Goal: Task Accomplishment & Management: Manage account settings

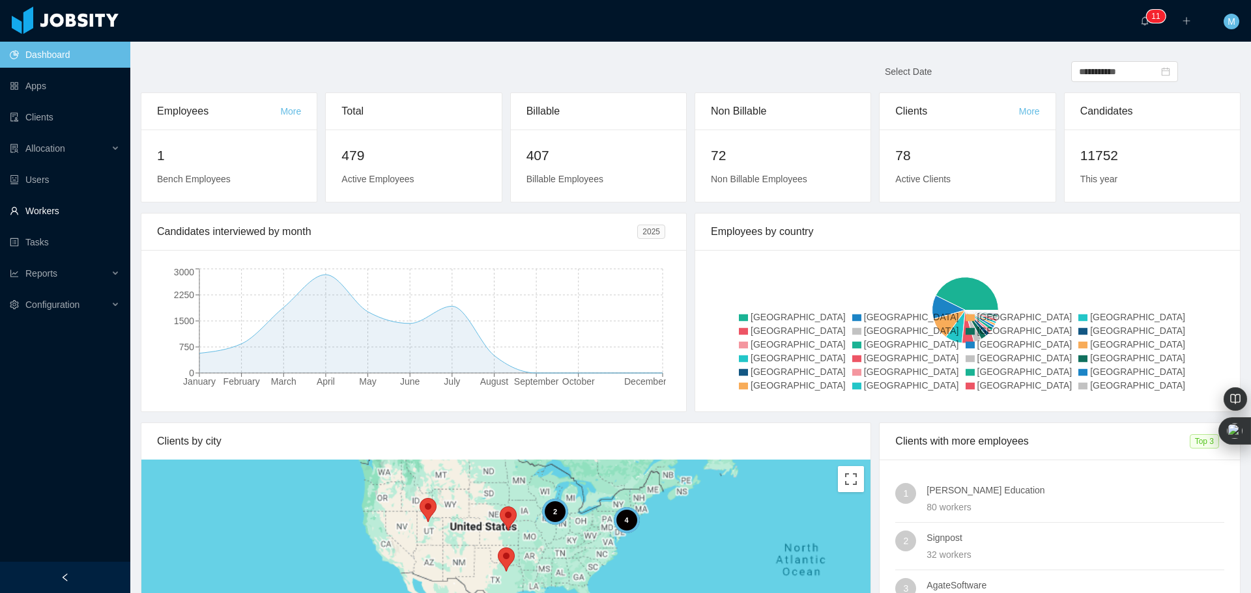
click at [48, 206] on link "Workers" at bounding box center [65, 211] width 110 height 26
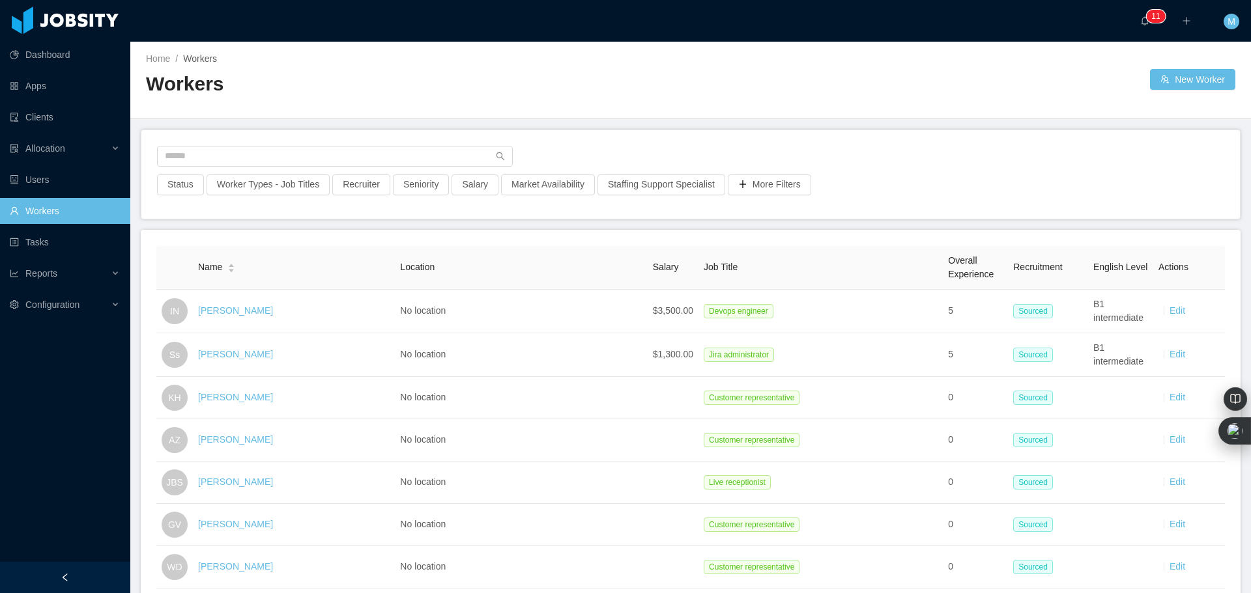
click at [214, 145] on div "Status Worker Types - Job Titles Recruiter Seniority Salary Market Availability…" at bounding box center [690, 174] width 1098 height 89
click at [208, 157] on input "text" at bounding box center [335, 156] width 356 height 21
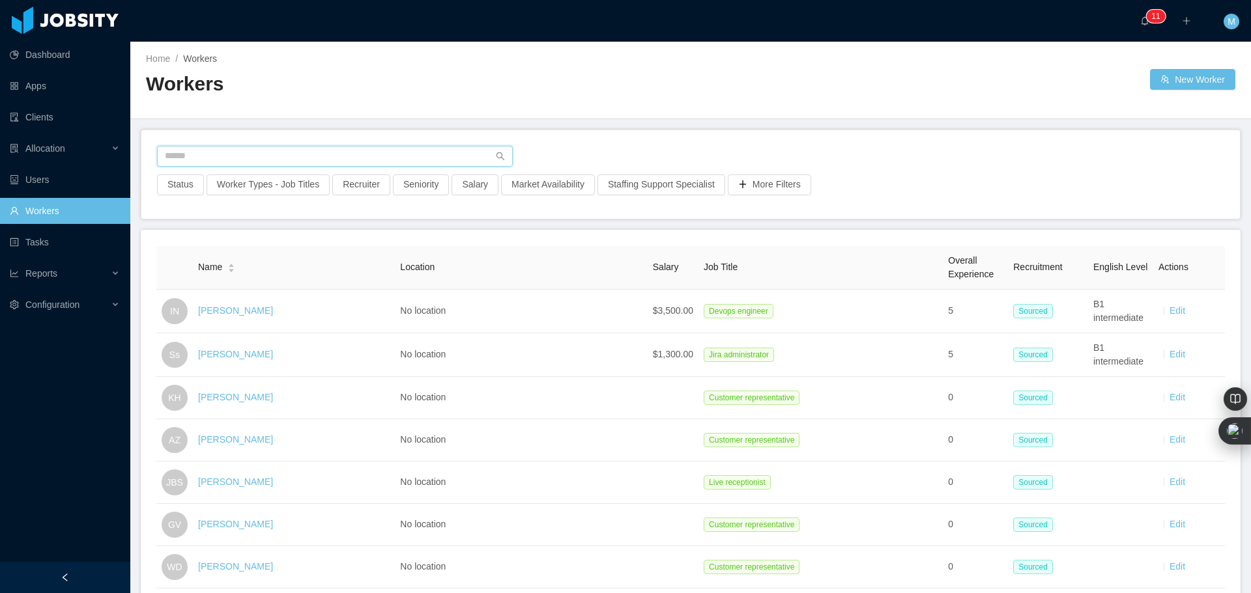
click at [208, 157] on input "text" at bounding box center [335, 156] width 356 height 21
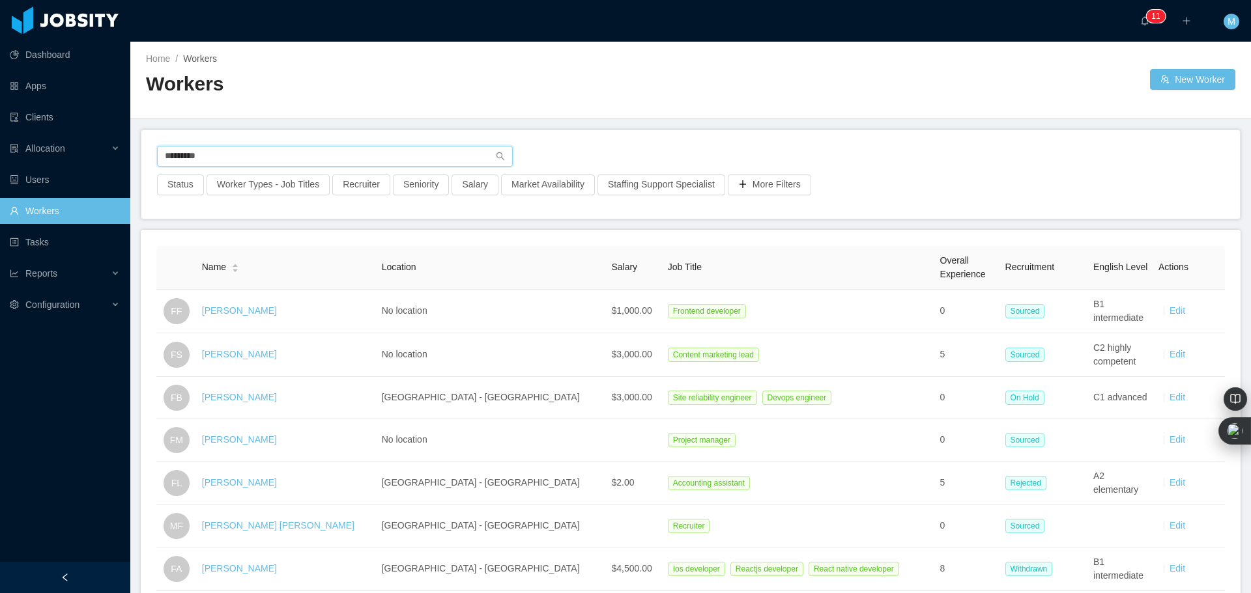
click at [228, 160] on input "********" at bounding box center [335, 156] width 356 height 21
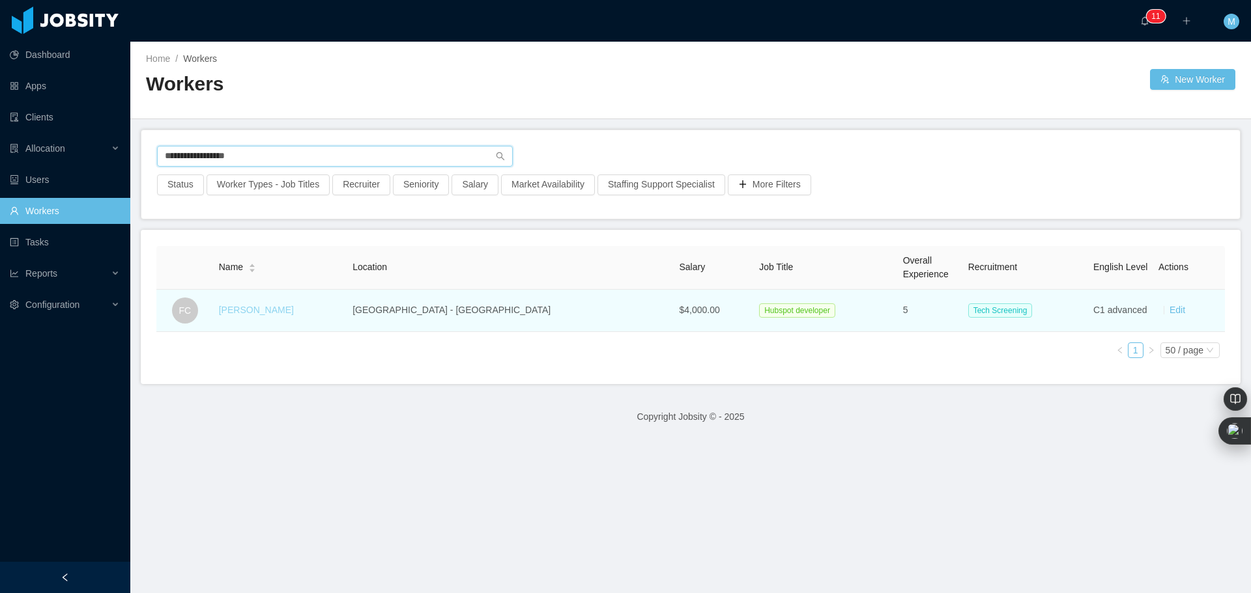
type input "**********"
click at [263, 312] on link "Fernanda Carignano" at bounding box center [256, 310] width 75 height 10
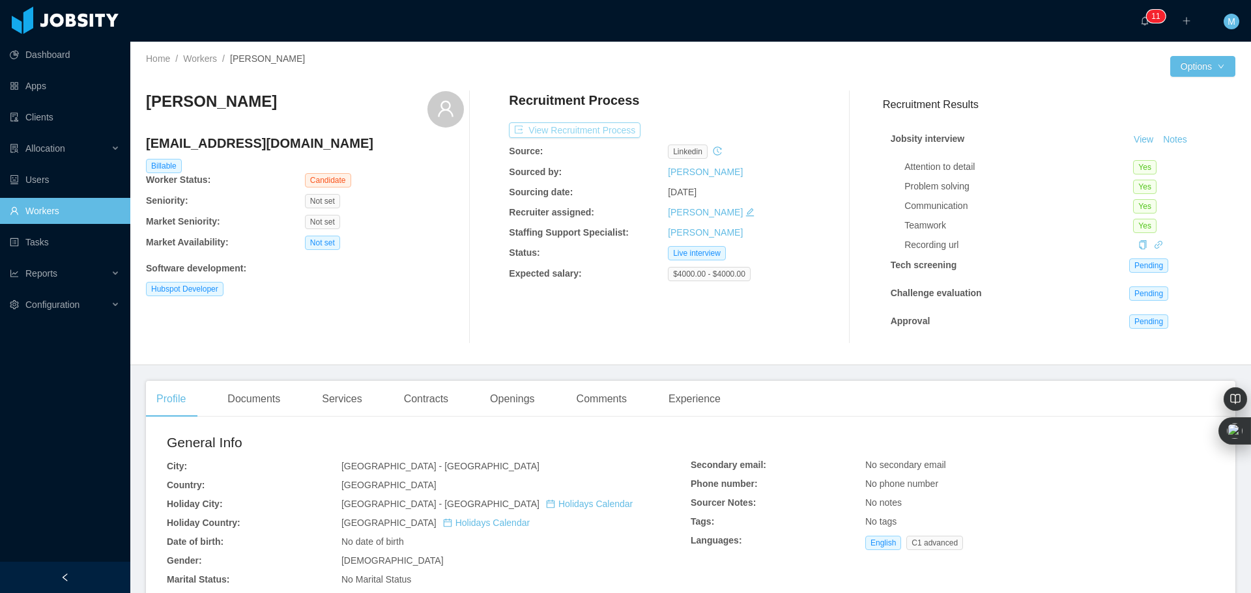
click at [600, 128] on button "View Recruitment Process" at bounding box center [575, 130] width 132 height 16
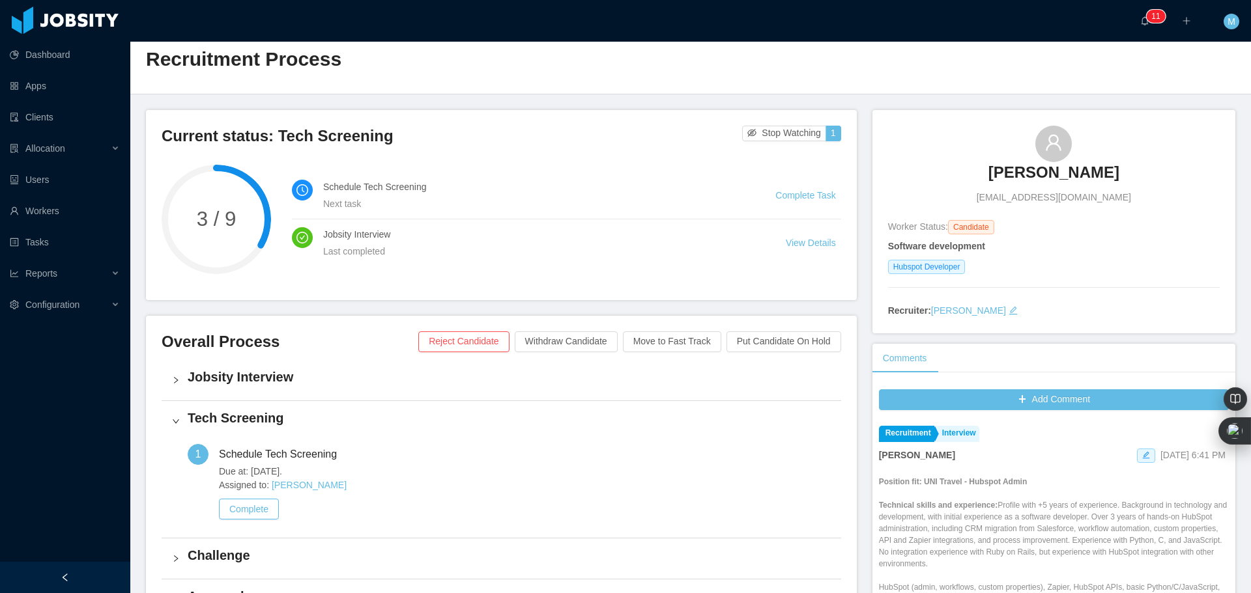
scroll to position [65, 0]
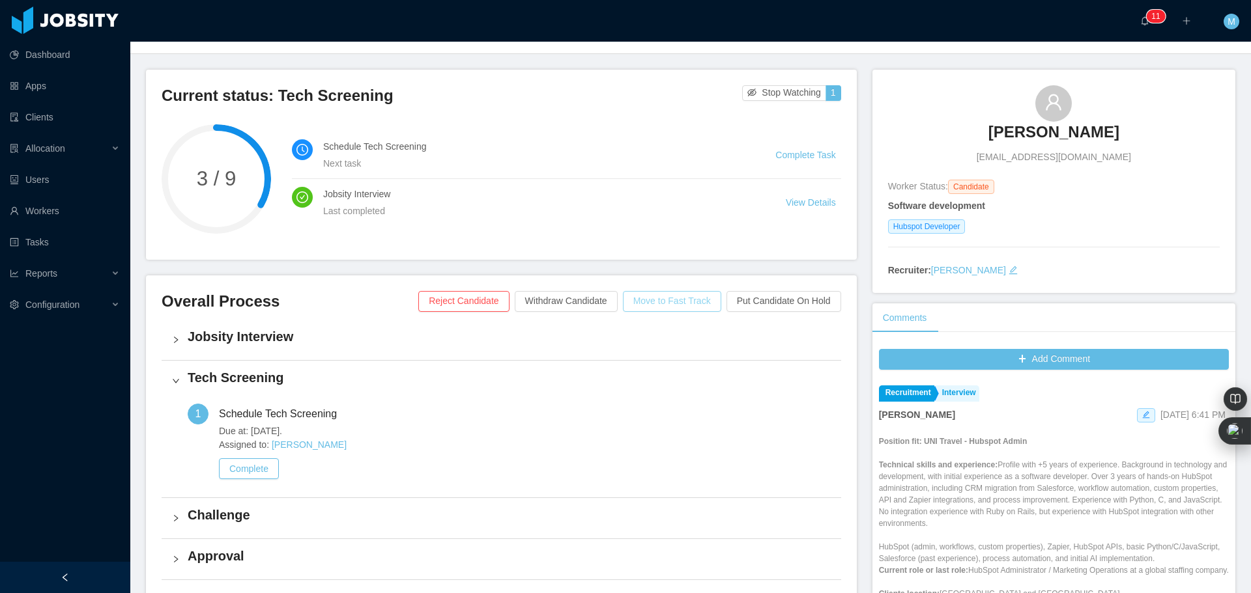
click at [681, 301] on button "Move to Fast Track" at bounding box center [672, 301] width 98 height 21
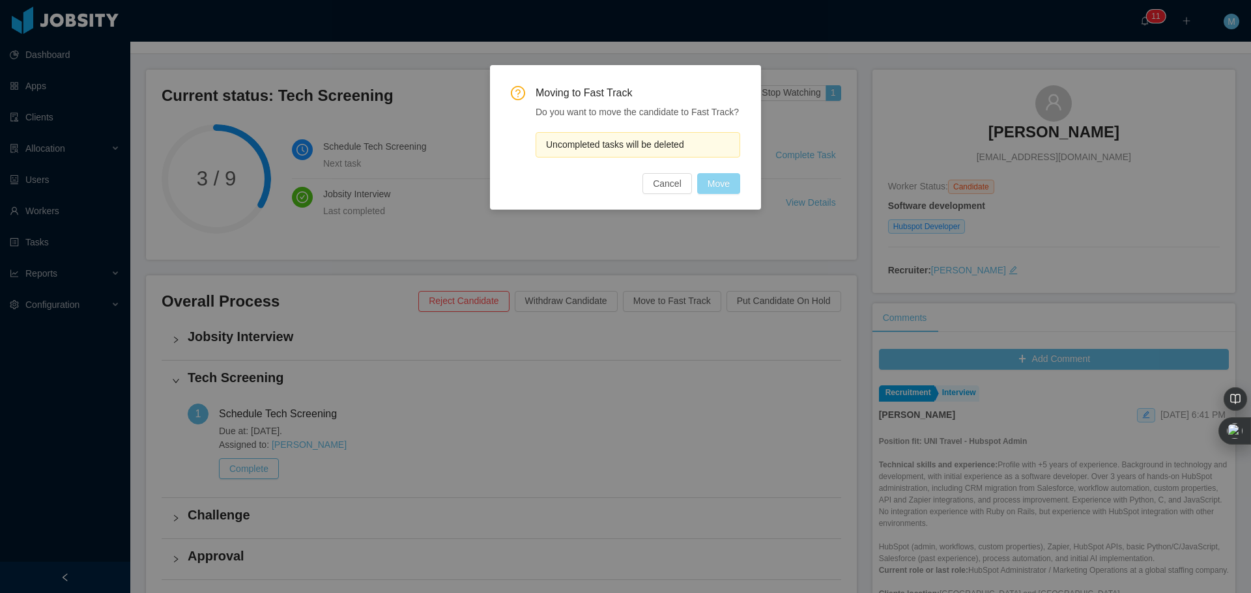
click at [715, 184] on button "Move" at bounding box center [718, 183] width 43 height 21
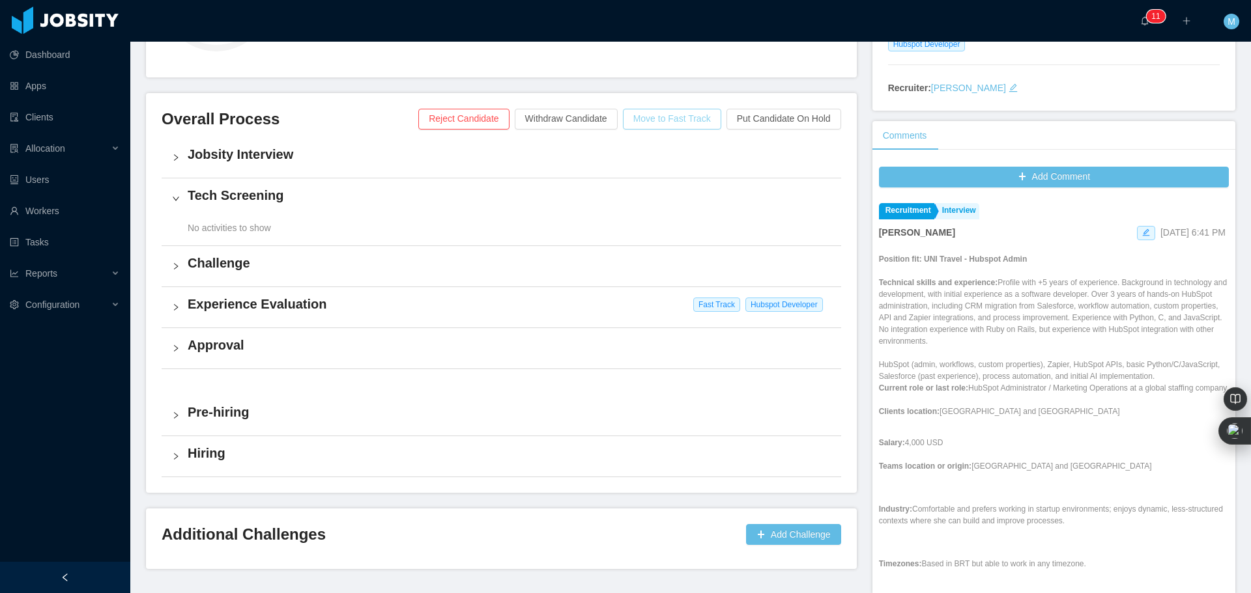
scroll to position [245, 0]
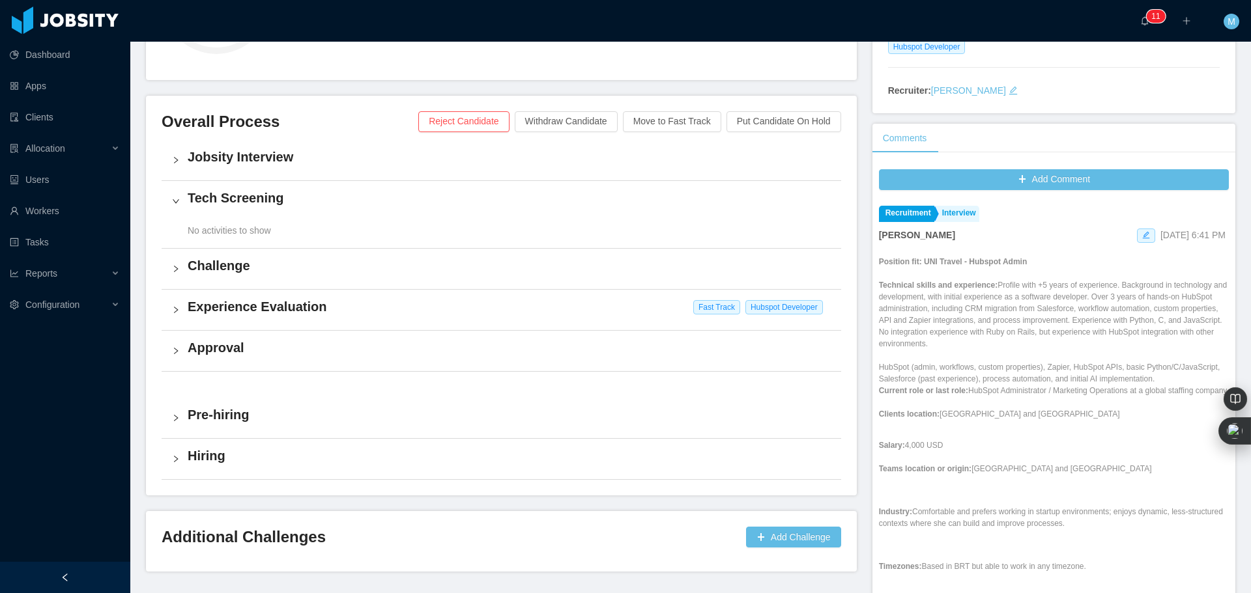
click at [203, 311] on h4 "Experience Evaluation" at bounding box center [509, 307] width 643 height 18
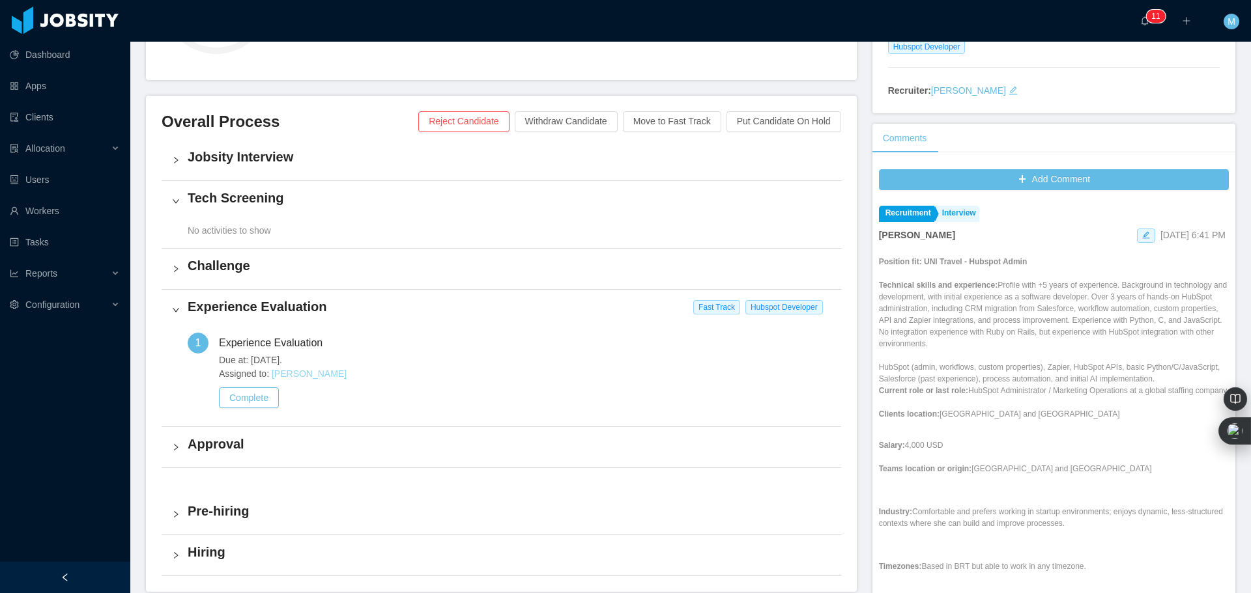
click at [309, 378] on link "[PERSON_NAME]" at bounding box center [309, 374] width 75 height 10
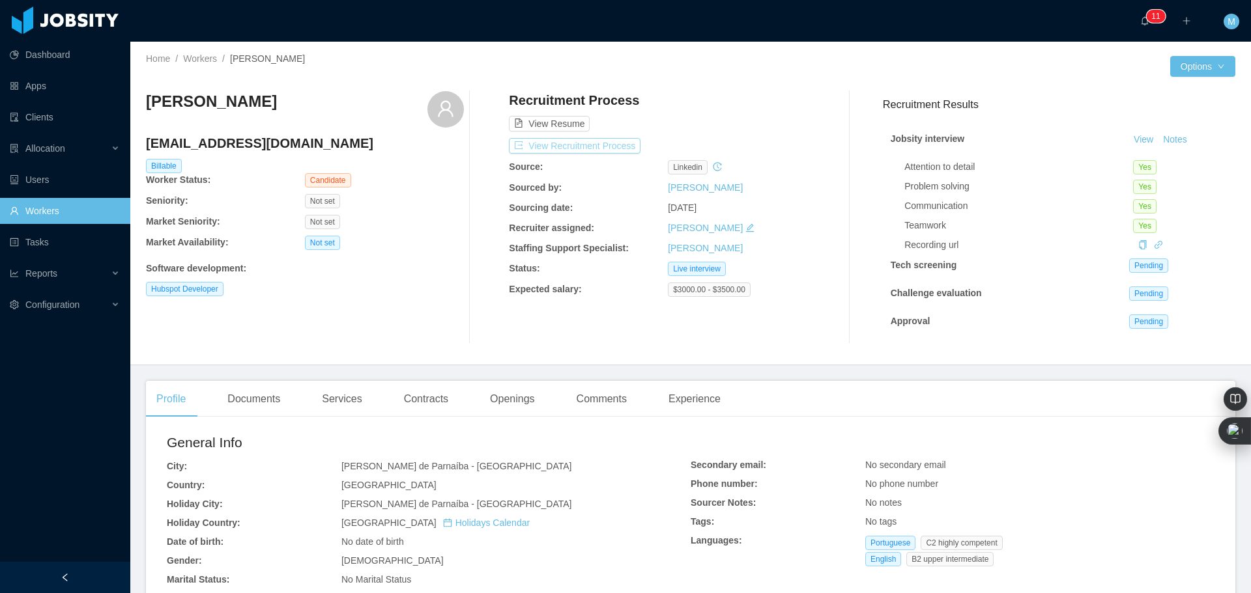
click at [605, 141] on button "View Recruitment Process" at bounding box center [575, 146] width 132 height 16
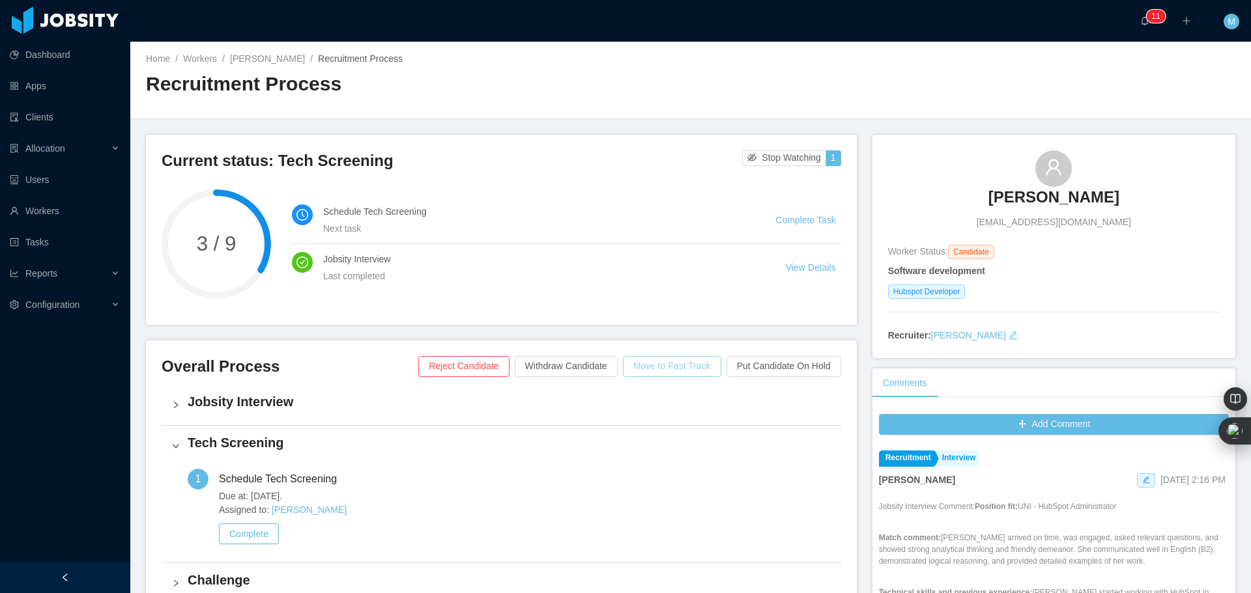
click at [668, 370] on button "Move to Fast Track" at bounding box center [672, 366] width 98 height 21
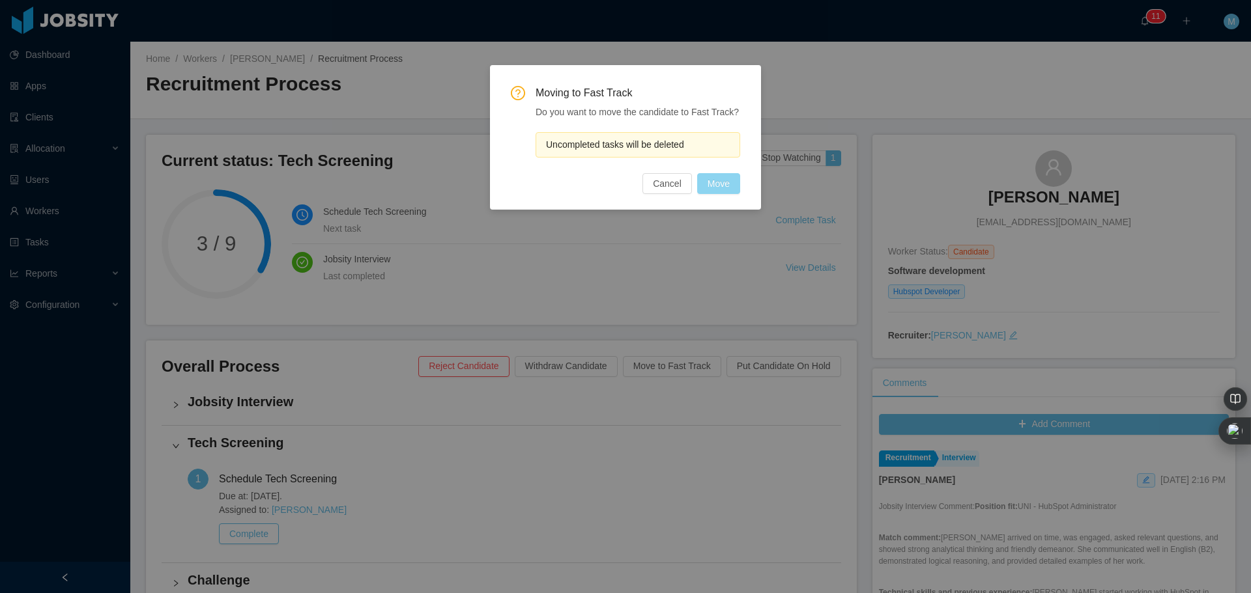
click at [713, 180] on button "Move" at bounding box center [718, 183] width 43 height 21
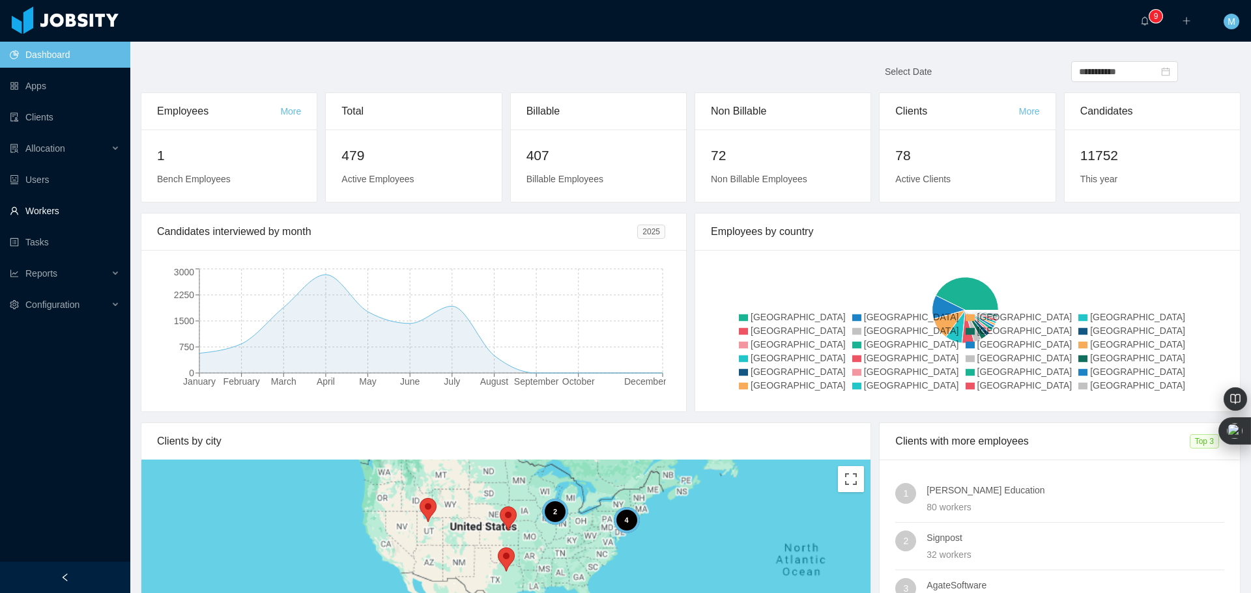
click at [54, 210] on link "Workers" at bounding box center [65, 211] width 110 height 26
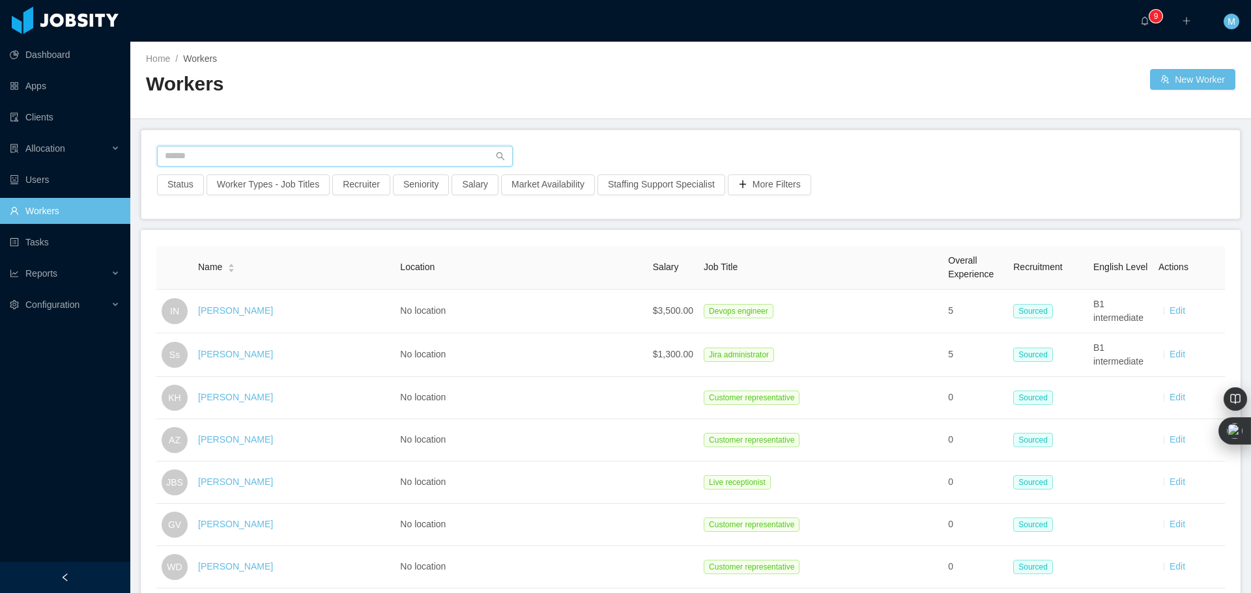
click at [258, 154] on input "text" at bounding box center [335, 156] width 356 height 21
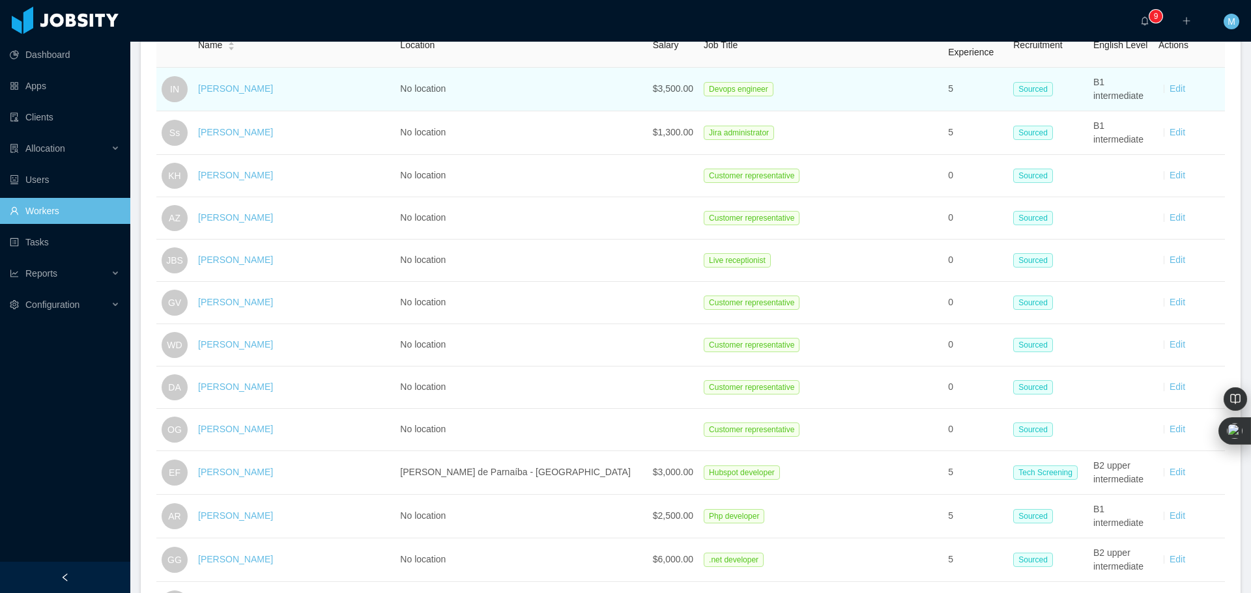
scroll to position [261, 0]
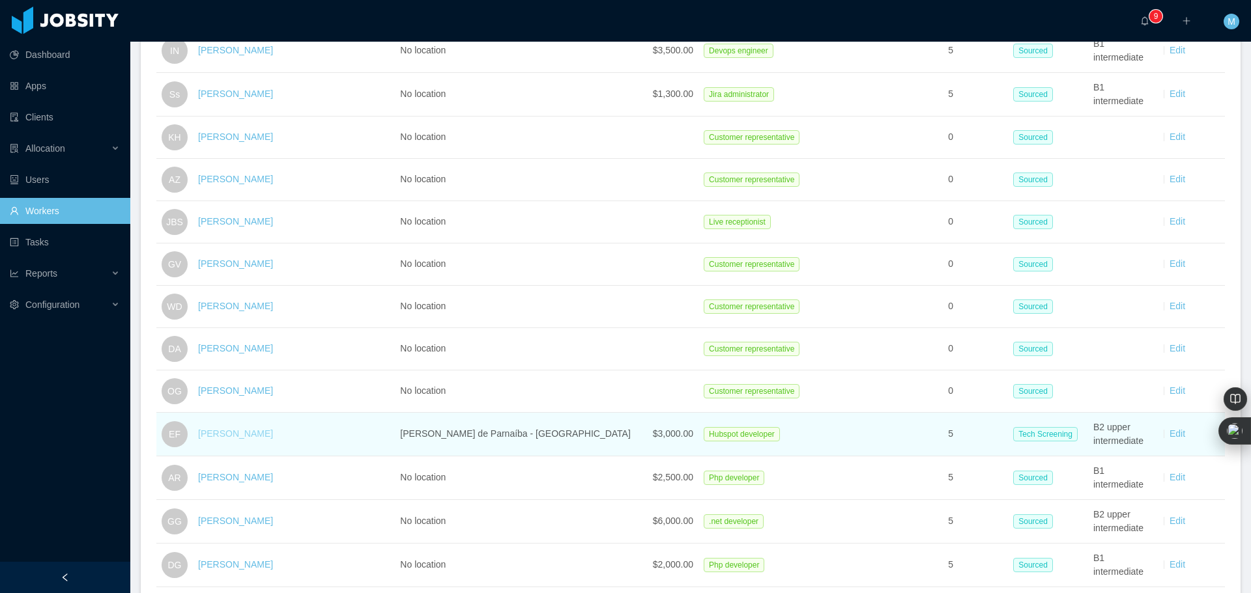
click at [227, 432] on link "[PERSON_NAME]" at bounding box center [235, 434] width 75 height 10
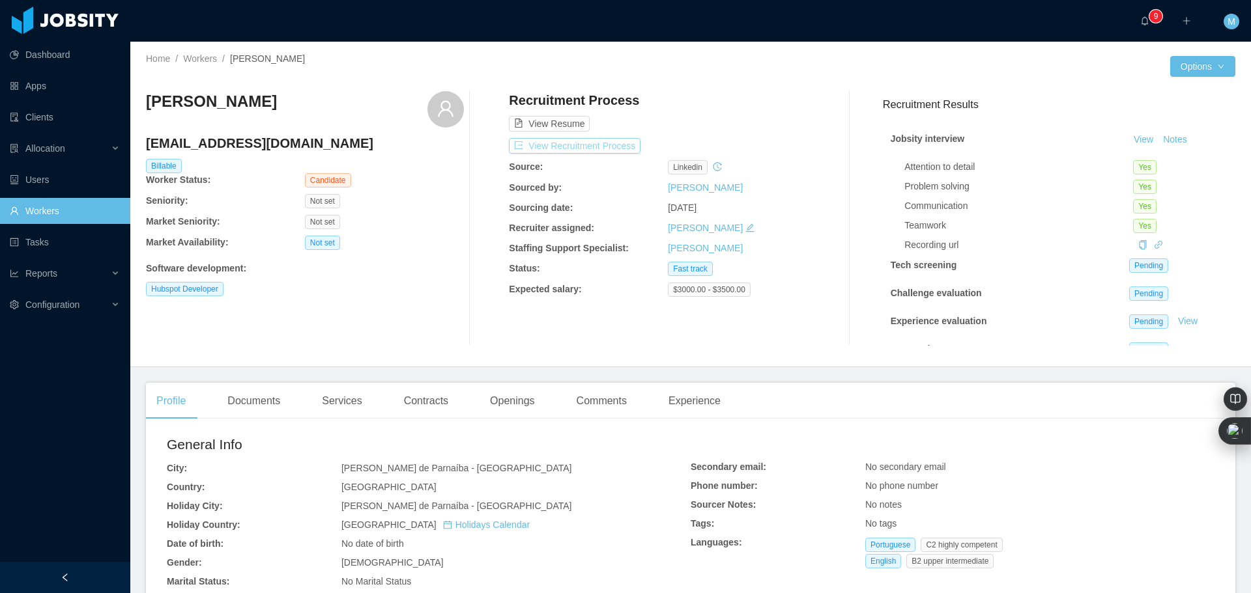
click at [573, 140] on button "View Recruitment Process" at bounding box center [575, 146] width 132 height 16
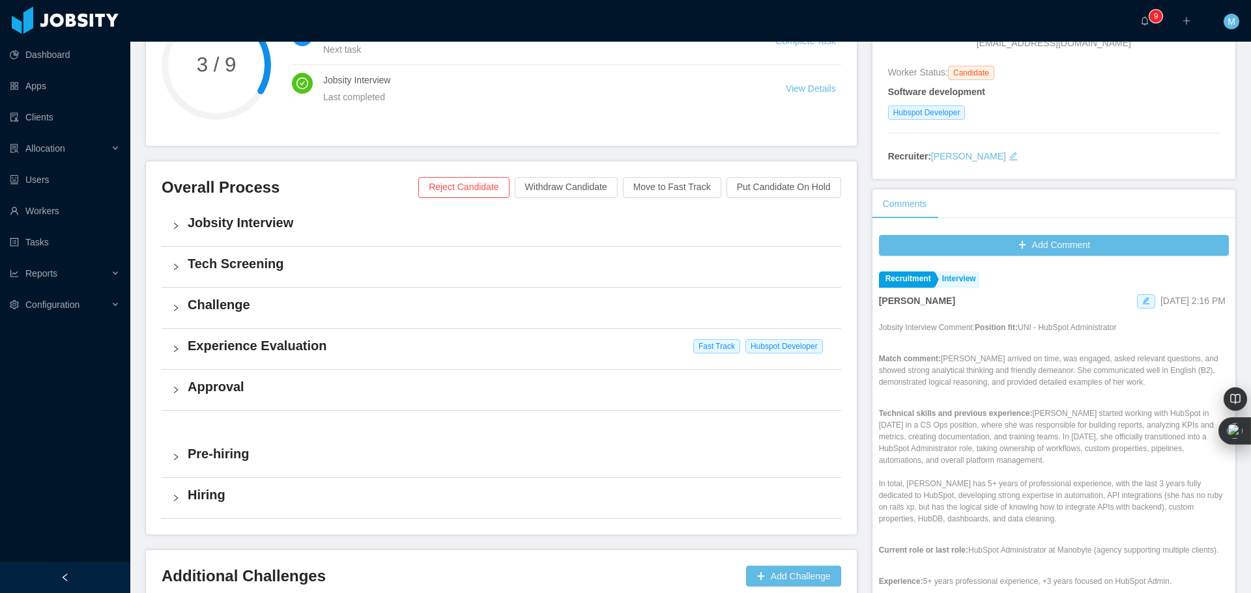
scroll to position [180, 0]
click at [203, 352] on h4 "Experience Evaluation" at bounding box center [509, 345] width 643 height 18
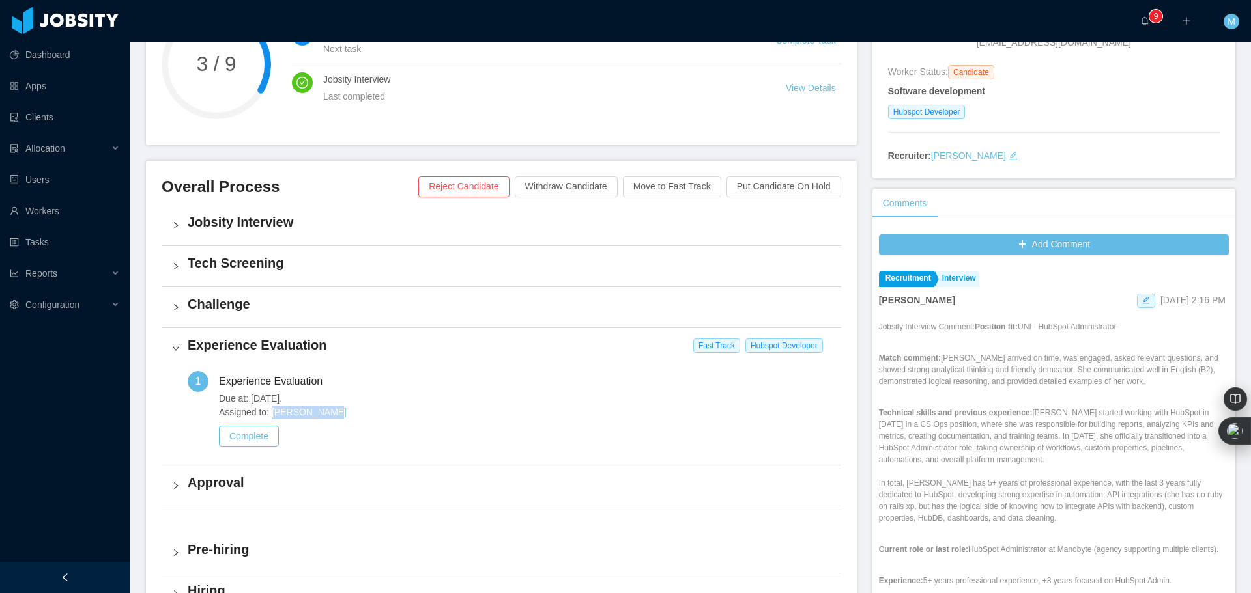
drag, startPoint x: 334, startPoint y: 410, endPoint x: 274, endPoint y: 418, distance: 61.0
click at [274, 418] on span "Assigned to: [PERSON_NAME]" at bounding box center [525, 413] width 612 height 14
copy link "[PERSON_NAME]"
